Goal: Contribute content: Contribute content

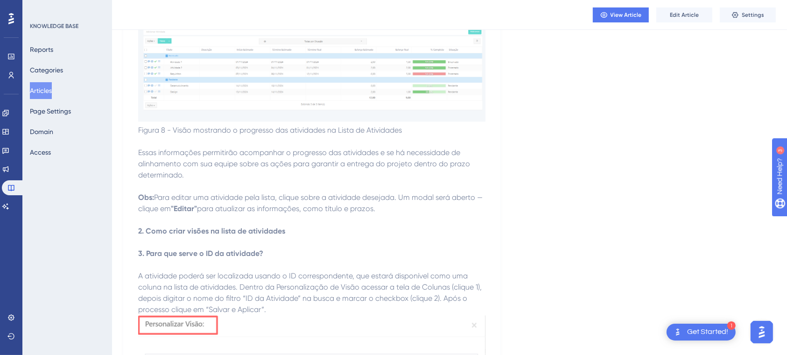
scroll to position [2495, 0]
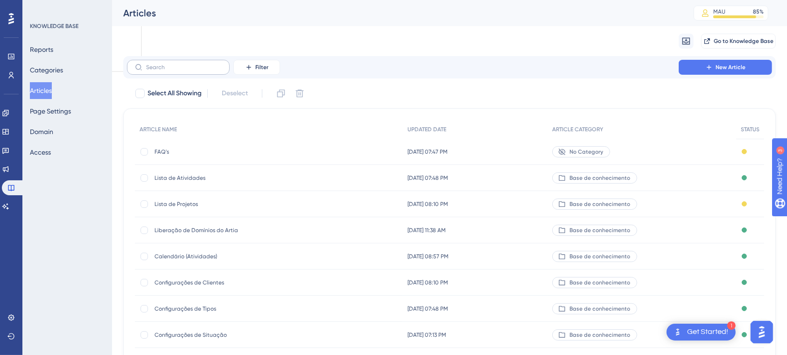
click at [192, 59] on div "Filter New Article" at bounding box center [449, 67] width 653 height 22
click at [169, 62] on label at bounding box center [178, 67] width 103 height 15
click at [169, 64] on input "text" at bounding box center [184, 67] width 76 height 7
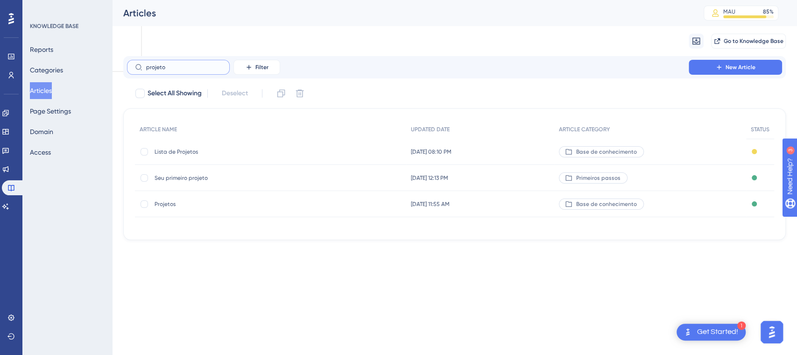
type input "projeto"
click at [171, 205] on span "Projetos" at bounding box center [229, 203] width 149 height 7
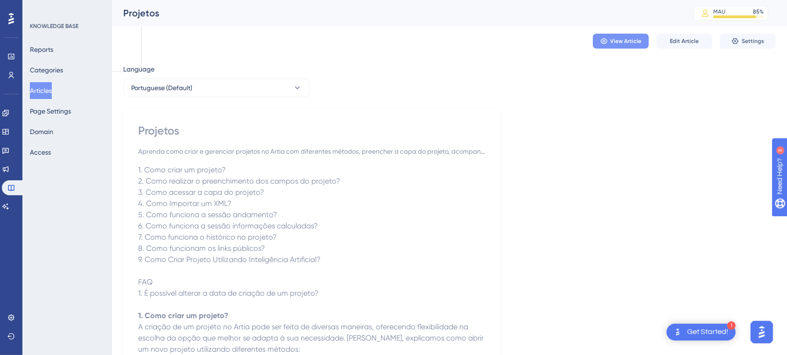
click at [644, 39] on button "View Article" at bounding box center [621, 41] width 56 height 15
click at [676, 47] on button "Edit Article" at bounding box center [684, 41] width 56 height 15
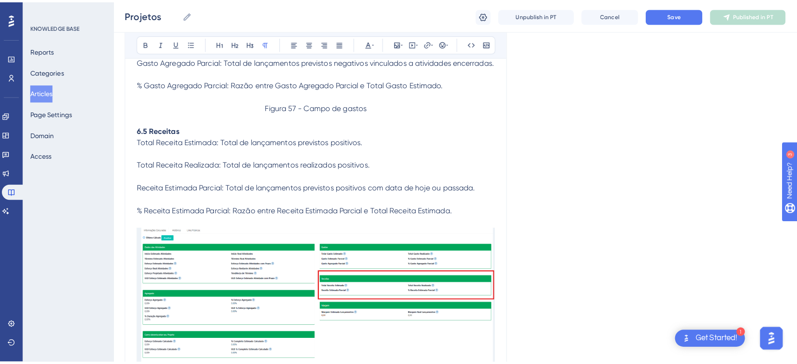
scroll to position [14194, 0]
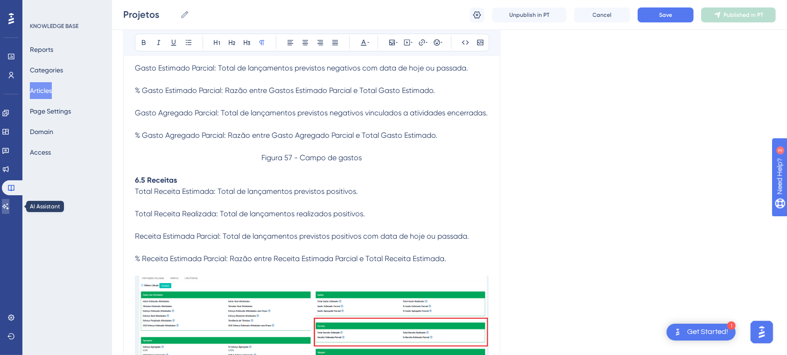
click at [9, 204] on link at bounding box center [5, 206] width 7 height 15
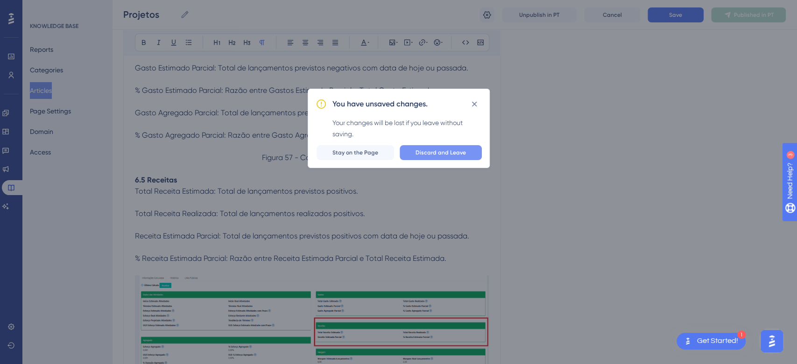
click at [451, 150] on span "Discard and Leave" at bounding box center [440, 152] width 50 height 7
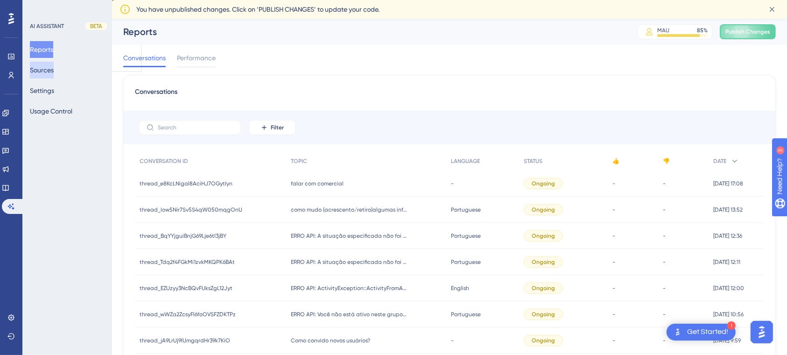
click at [54, 66] on button "Sources" at bounding box center [42, 70] width 24 height 17
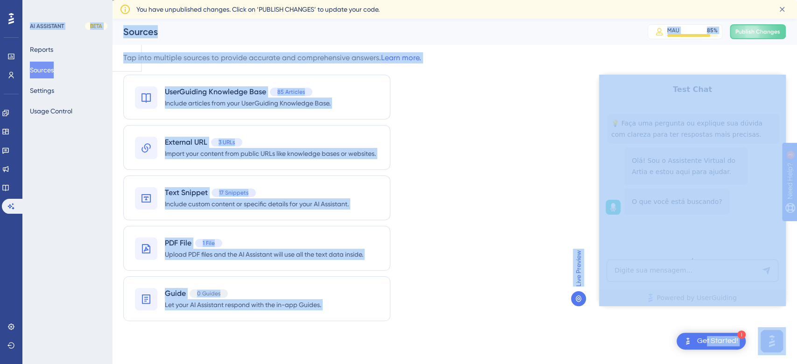
drag, startPoint x: 1305, startPoint y: 417, endPoint x: 686, endPoint y: 276, distance: 634.8
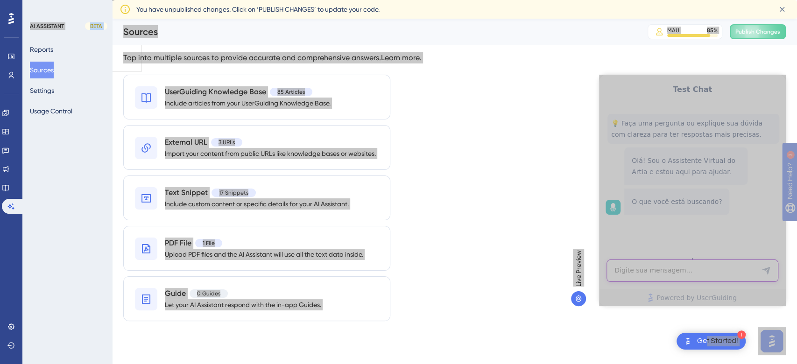
click at [681, 271] on textarea "AI Assistant Text Input" at bounding box center [692, 271] width 172 height 22
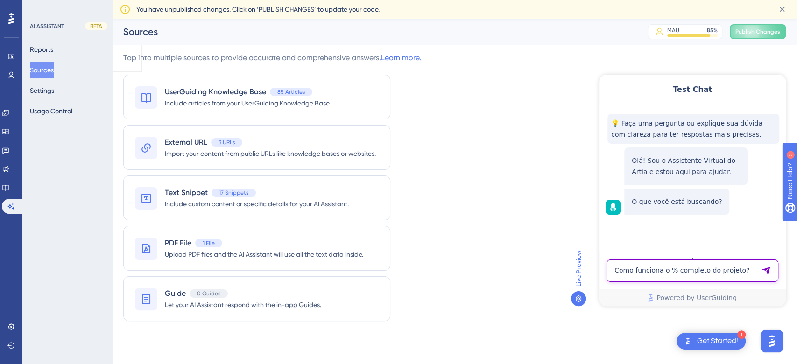
type textarea "Como funciona o % completo do projeto?"
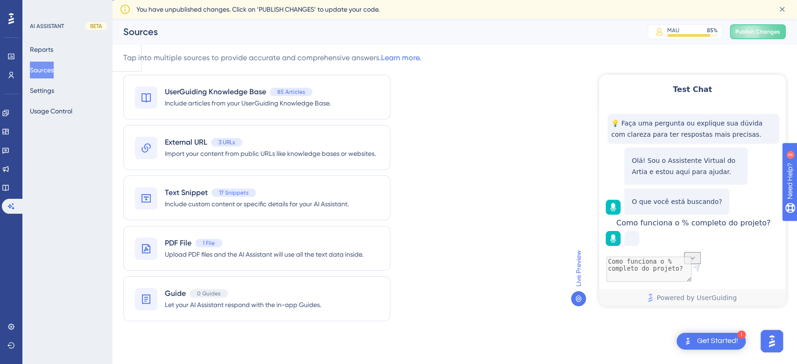
scroll to position [39, 0]
click at [689, 253] on icon at bounding box center [692, 257] width 9 height 9
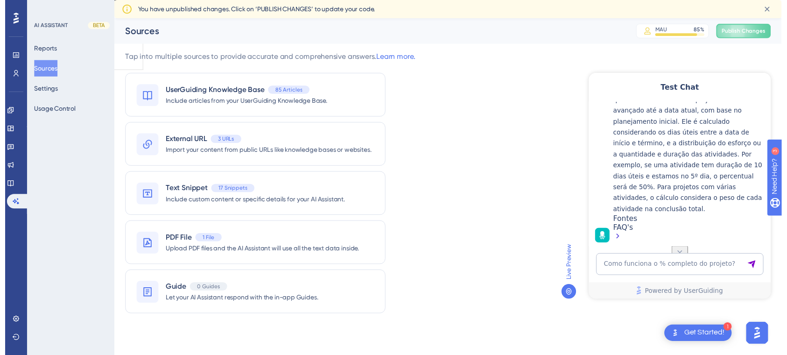
scroll to position [236, 0]
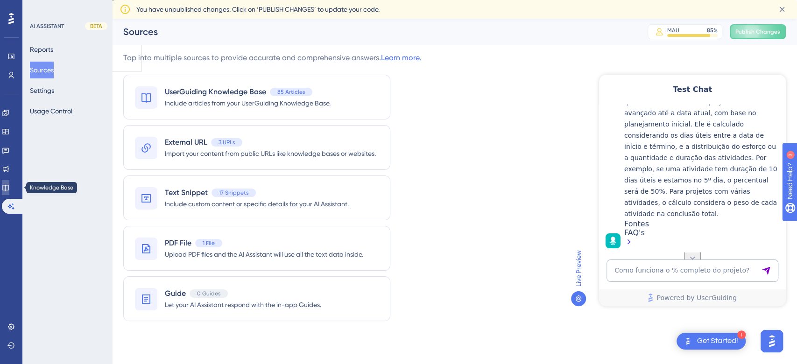
click at [9, 183] on link at bounding box center [5, 187] width 7 height 15
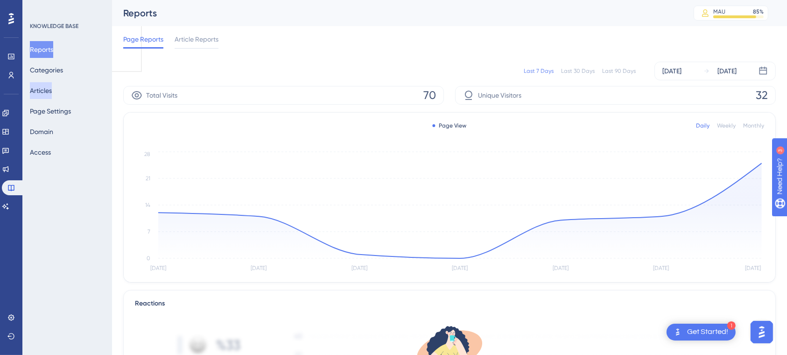
click at [39, 88] on button "Articles" at bounding box center [41, 90] width 22 height 17
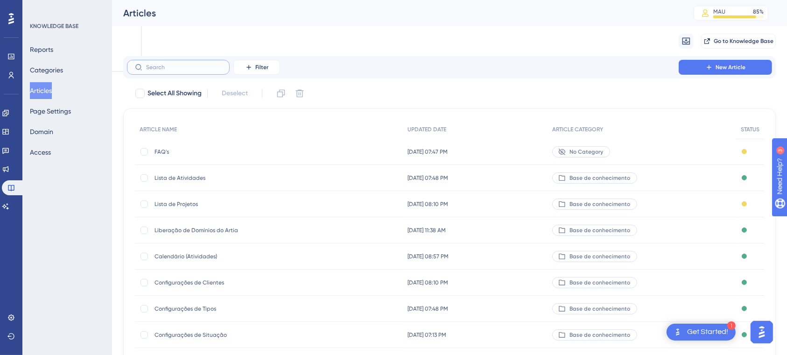
click at [159, 68] on input "text" at bounding box center [184, 67] width 76 height 7
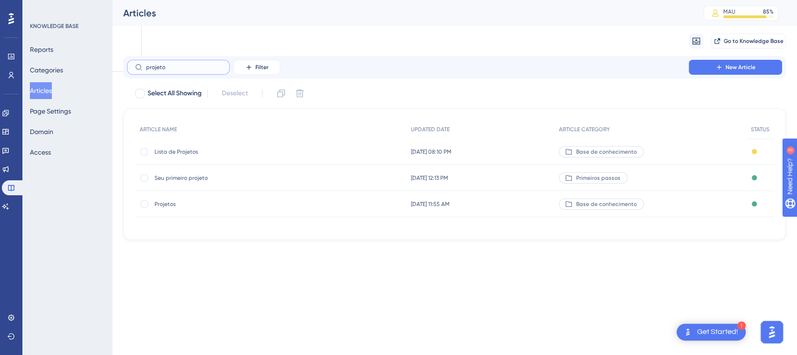
type input "projeto"
click at [168, 200] on span "Projetos" at bounding box center [229, 203] width 149 height 7
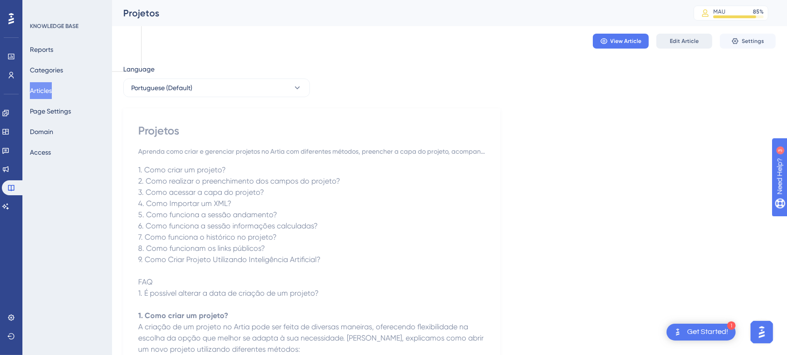
click at [668, 40] on button "Edit Article" at bounding box center [684, 41] width 56 height 15
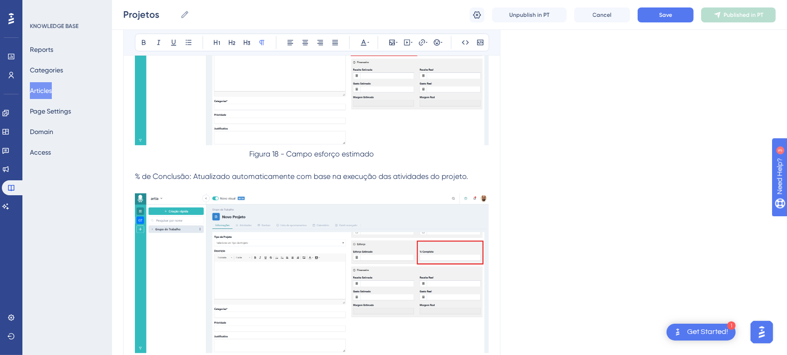
scroll to position [3921, 0]
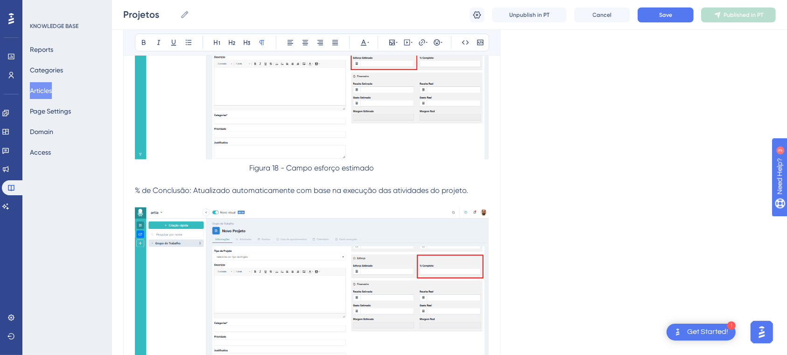
click at [469, 196] on p at bounding box center [312, 201] width 354 height 11
click at [467, 186] on span "% de Conclusão: Atualizado automaticamente com base na execução das atividades …" at bounding box center [301, 190] width 333 height 9
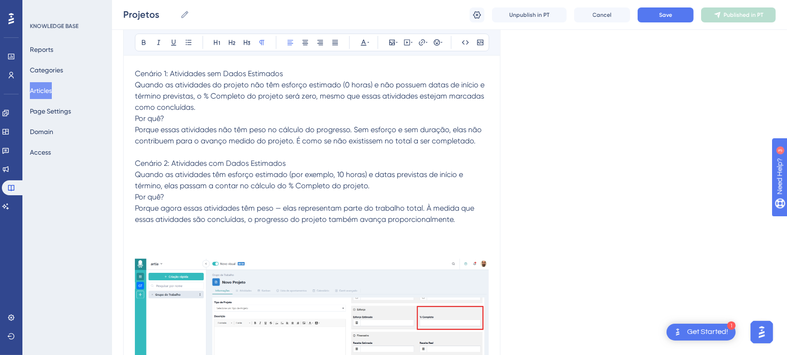
scroll to position [4064, 0]
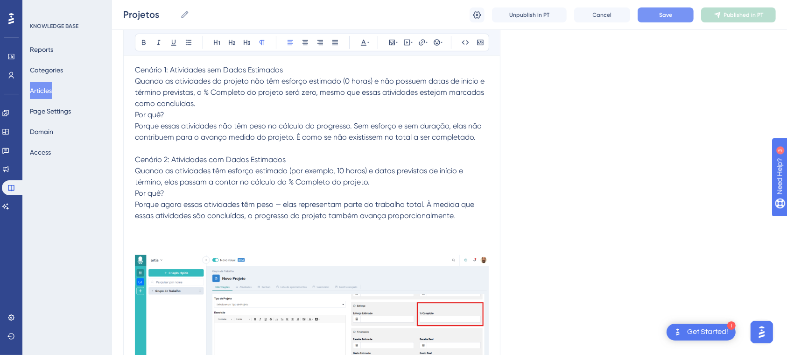
click at [657, 18] on button "Save" at bounding box center [666, 14] width 56 height 15
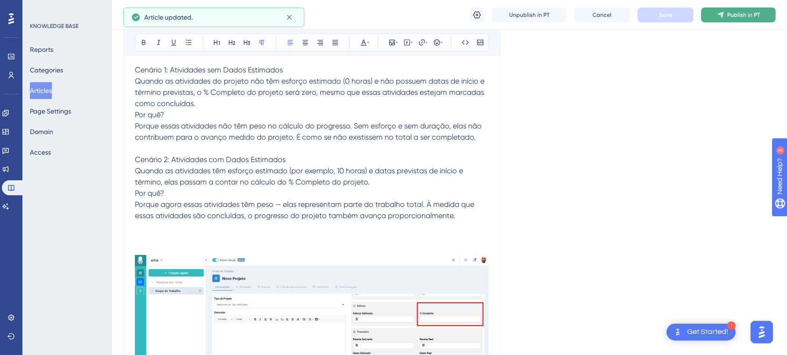
click at [732, 12] on span "Publish in PT" at bounding box center [743, 14] width 33 height 7
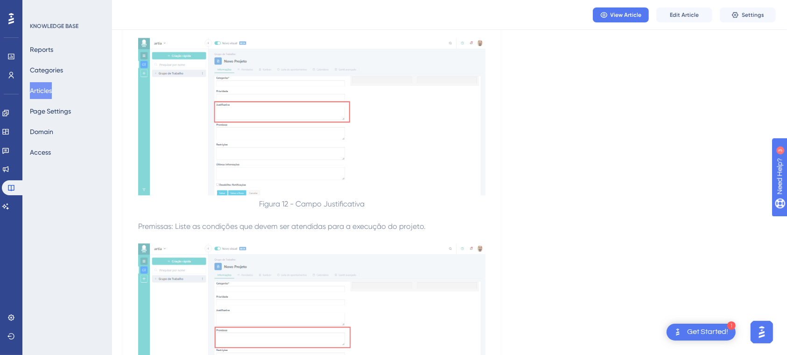
scroll to position [2197, 0]
